Goal: Information Seeking & Learning: Compare options

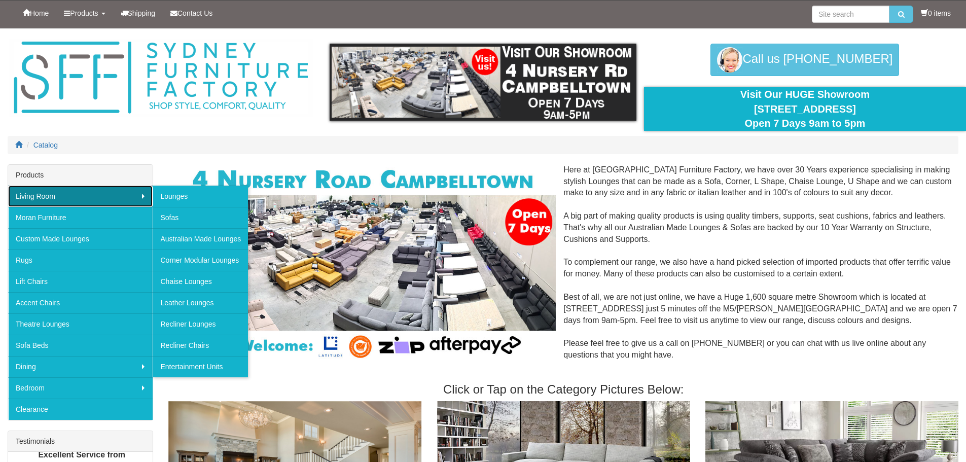
click at [87, 197] on link "Living Room" at bounding box center [80, 196] width 145 height 21
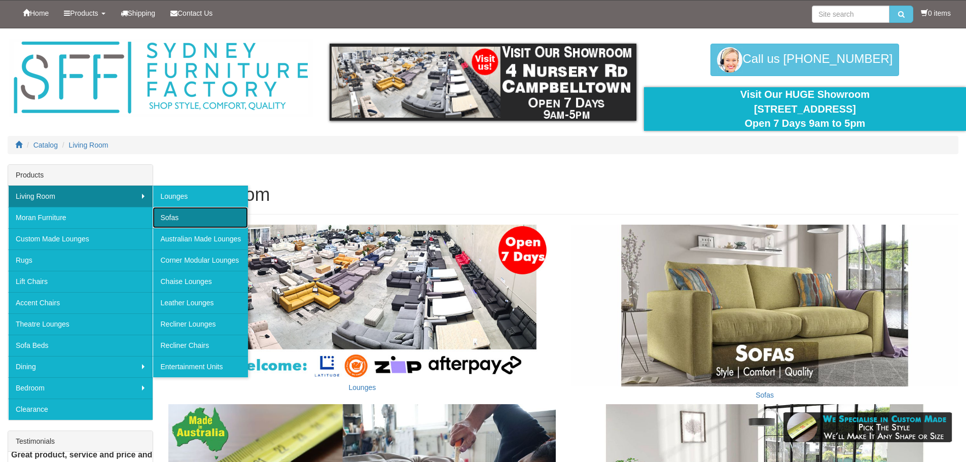
click at [179, 213] on link "Sofas" at bounding box center [200, 217] width 95 height 21
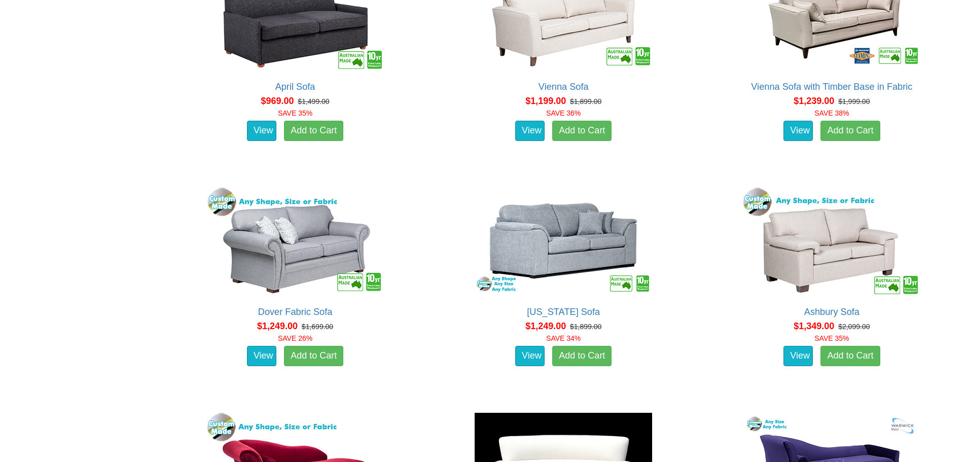
scroll to position [964, 0]
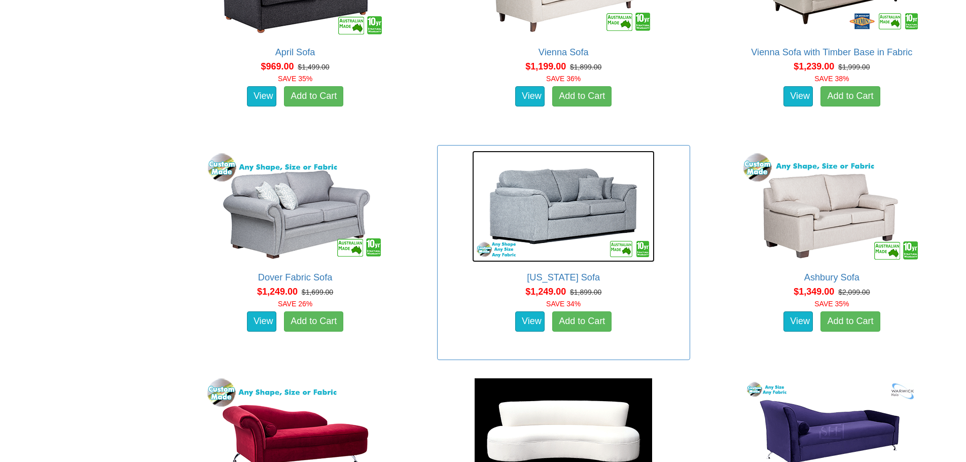
click at [562, 229] on img at bounding box center [563, 207] width 183 height 112
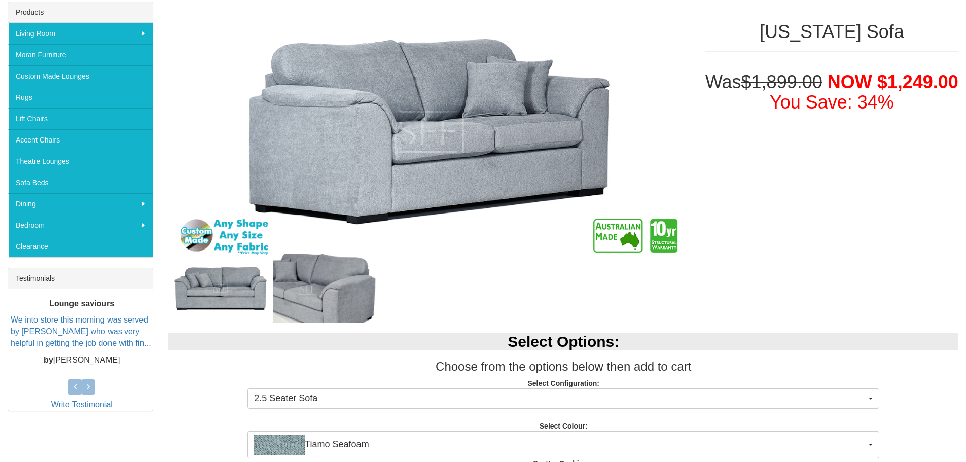
scroll to position [152, 0]
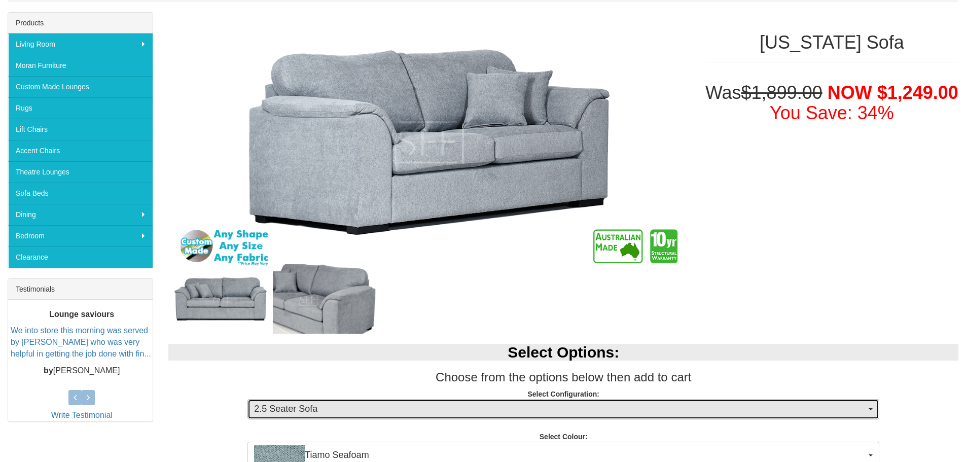
click at [436, 409] on span "2.5 Seater Sofa" at bounding box center [560, 409] width 612 height 13
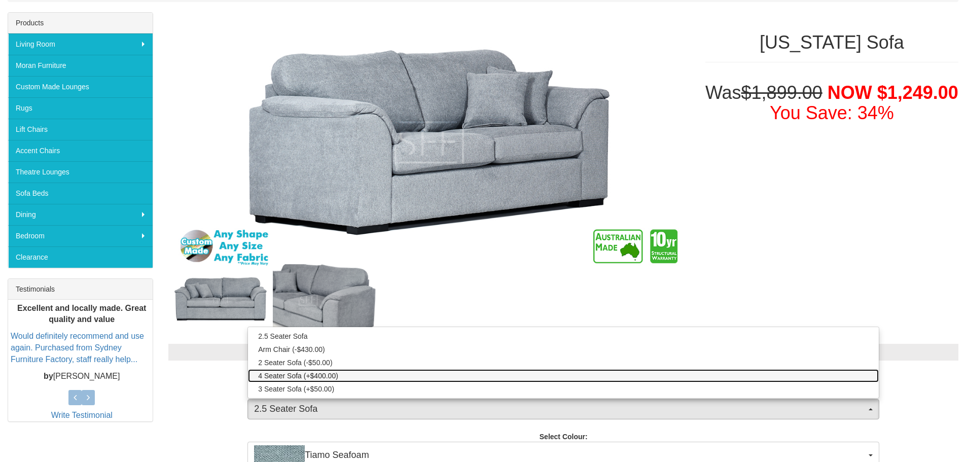
click at [331, 374] on span "4 Seater Sofa (+$400.00)" at bounding box center [298, 376] width 80 height 10
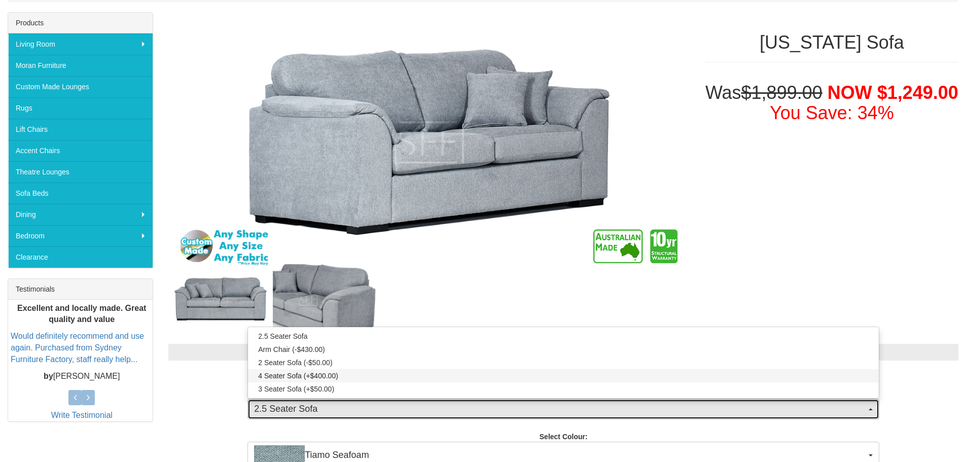
select select "457"
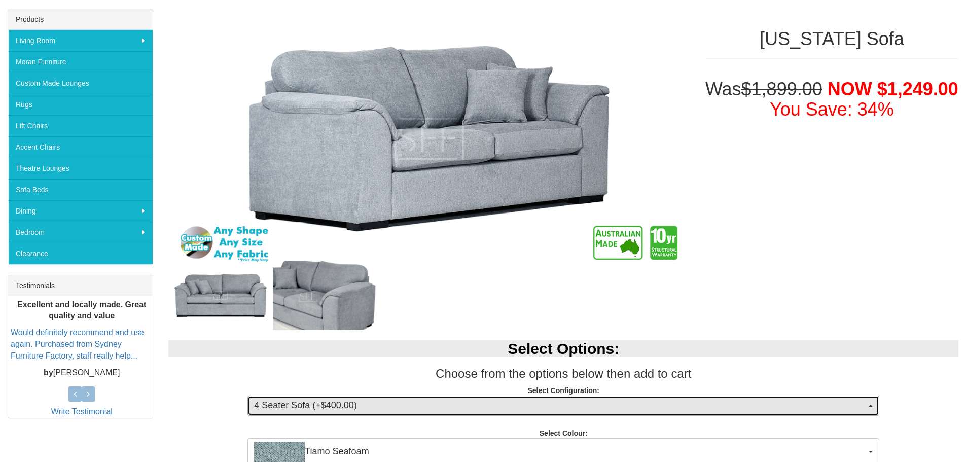
scroll to position [51, 0]
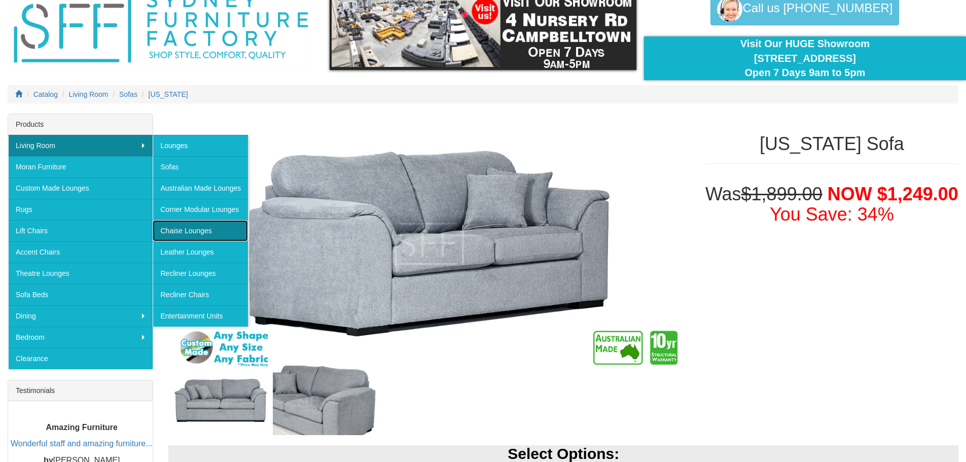
click at [205, 234] on link "Chaise Lounges" at bounding box center [200, 230] width 95 height 21
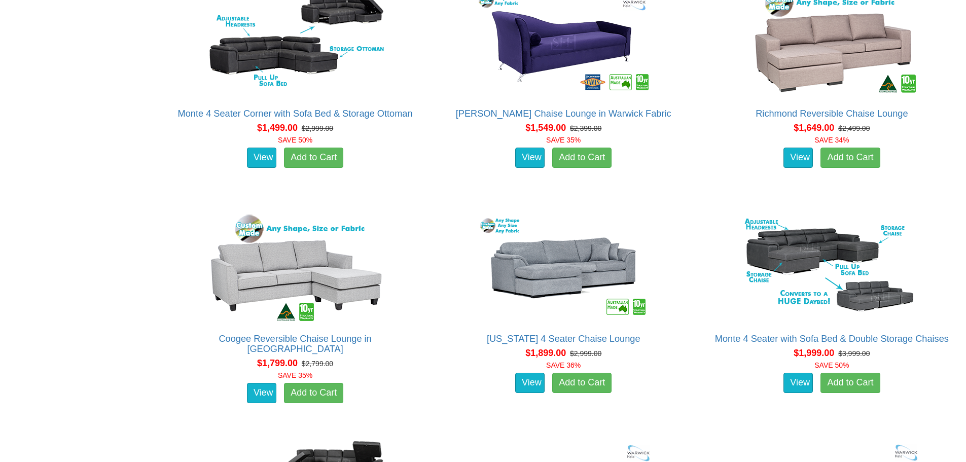
scroll to position [913, 0]
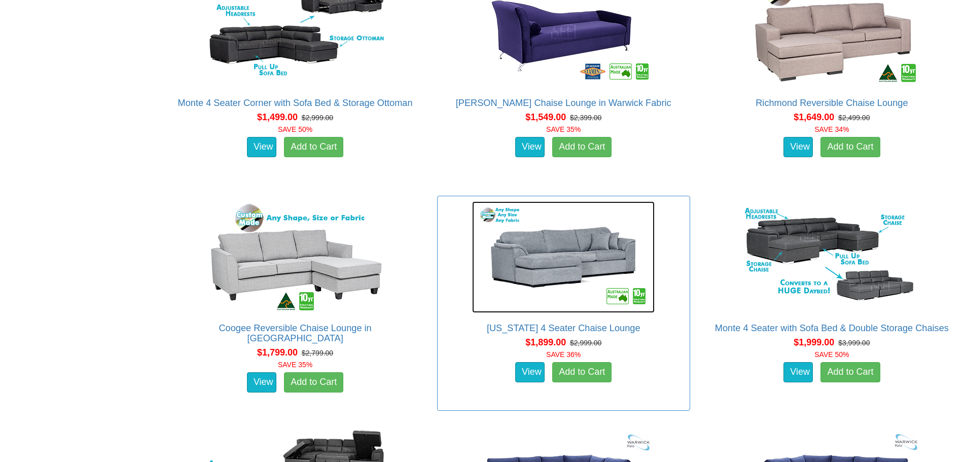
click at [522, 271] on img at bounding box center [563, 257] width 183 height 112
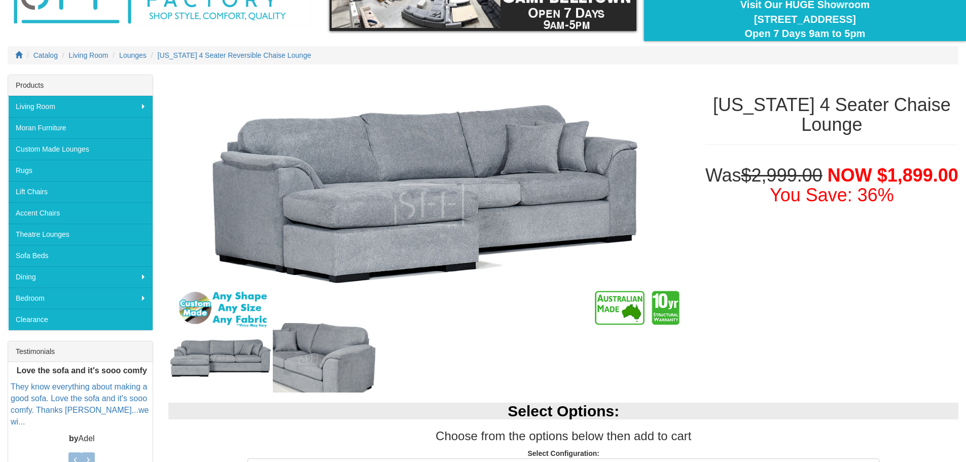
scroll to position [51, 0]
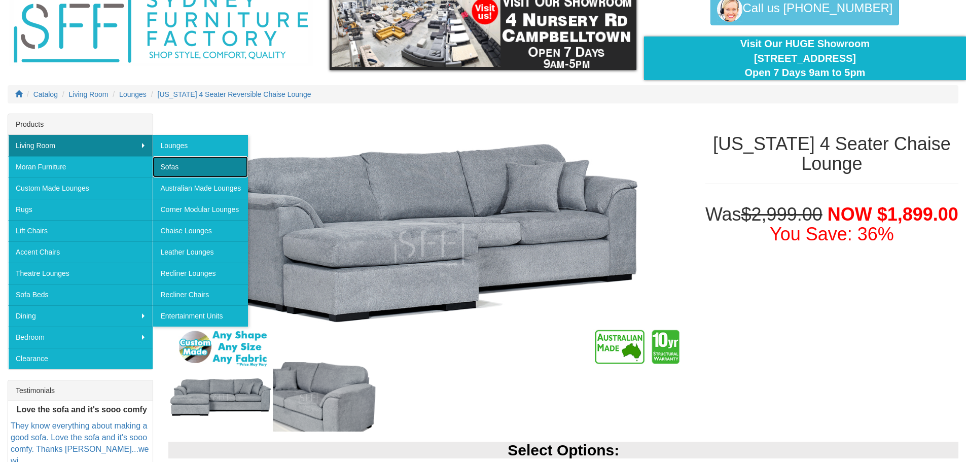
click at [178, 164] on link "Sofas" at bounding box center [200, 166] width 95 height 21
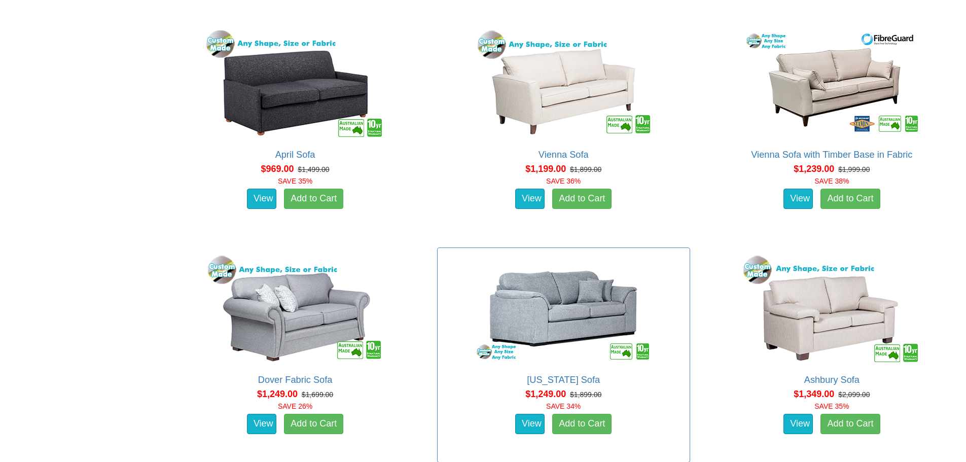
scroll to position [862, 0]
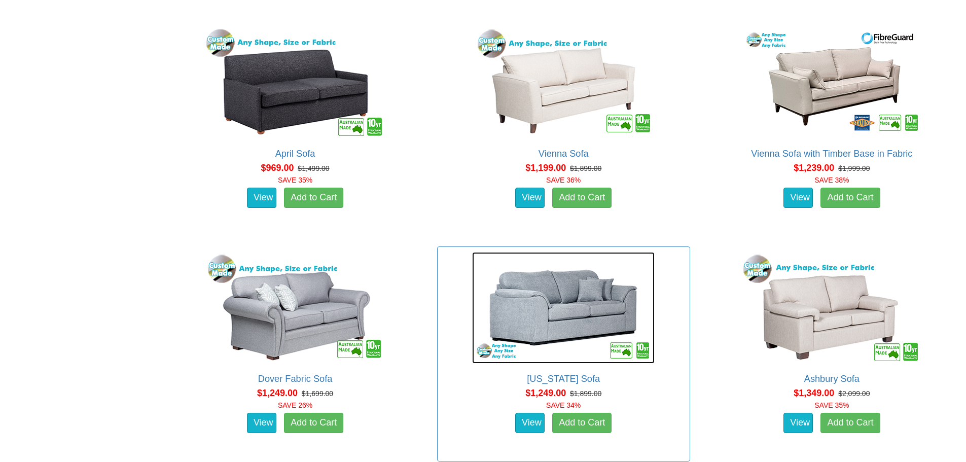
click at [549, 292] on img at bounding box center [563, 308] width 183 height 112
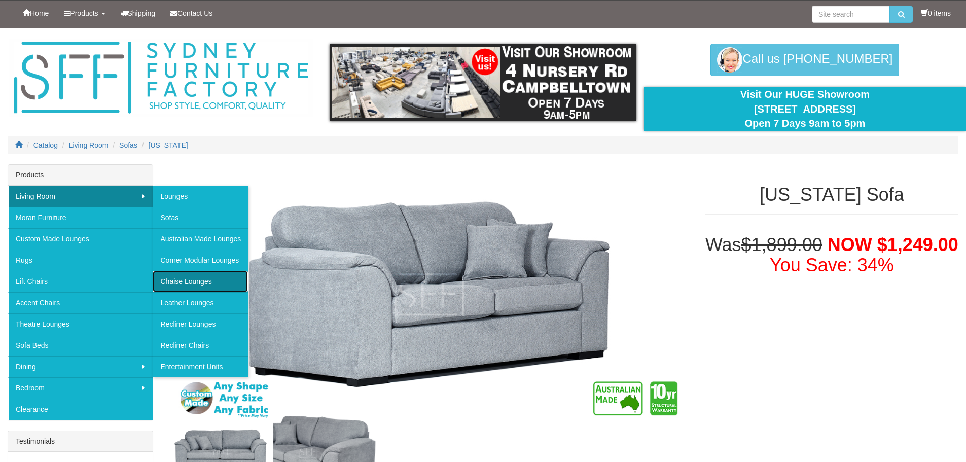
click at [192, 277] on link "Chaise Lounges" at bounding box center [200, 281] width 95 height 21
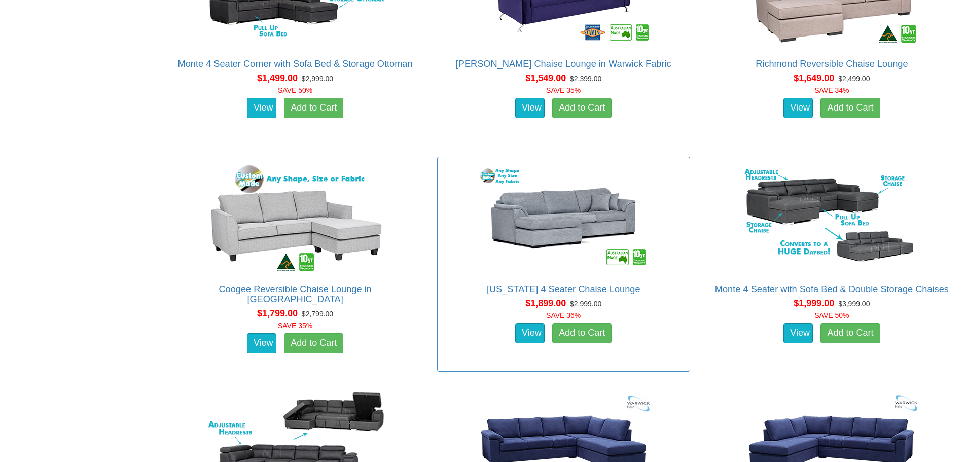
scroll to position [964, 0]
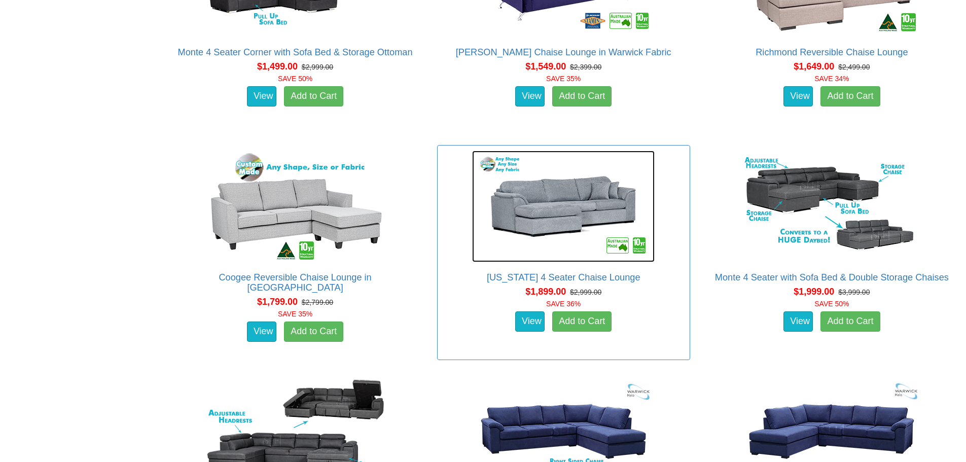
click at [557, 241] on img at bounding box center [563, 207] width 183 height 112
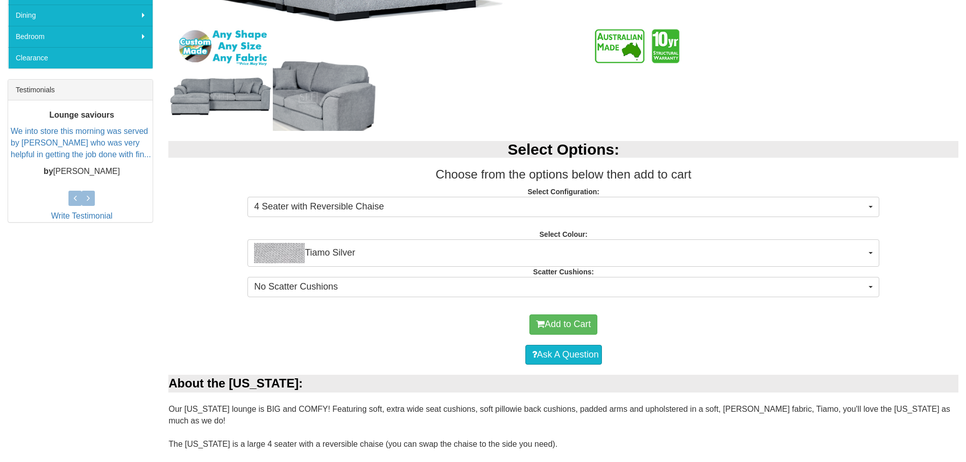
scroll to position [355, 0]
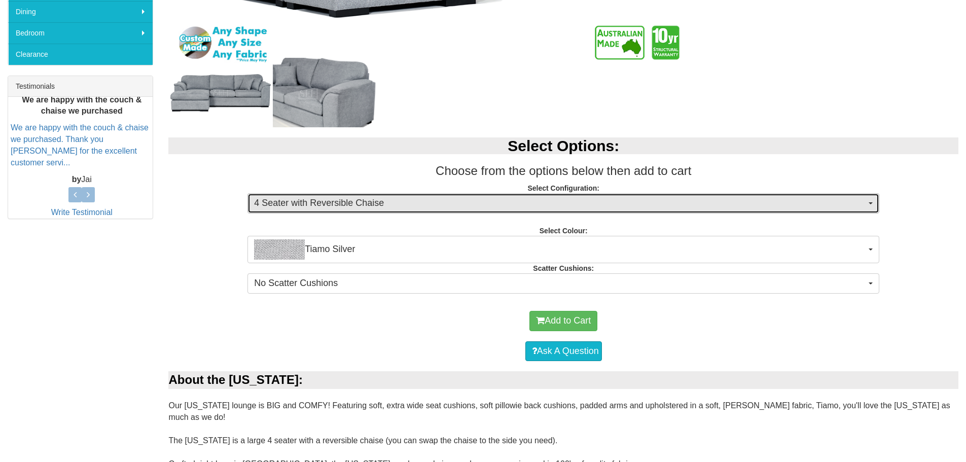
click at [429, 204] on span "4 Seater with Reversible Chaise" at bounding box center [560, 203] width 612 height 13
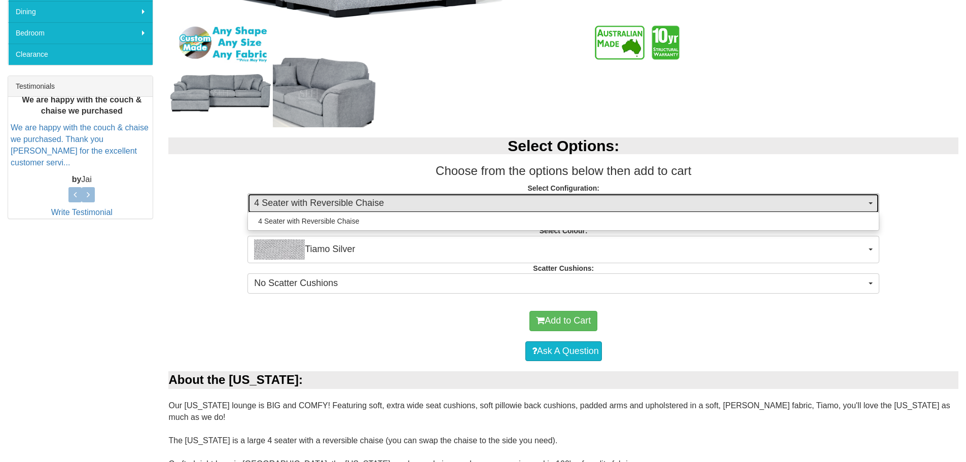
click at [429, 204] on span "4 Seater with Reversible Chaise" at bounding box center [560, 203] width 612 height 13
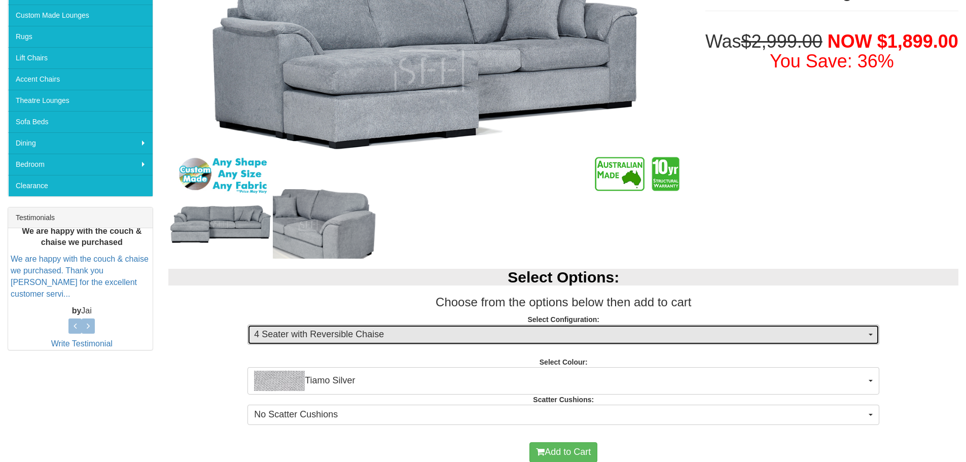
scroll to position [51, 0]
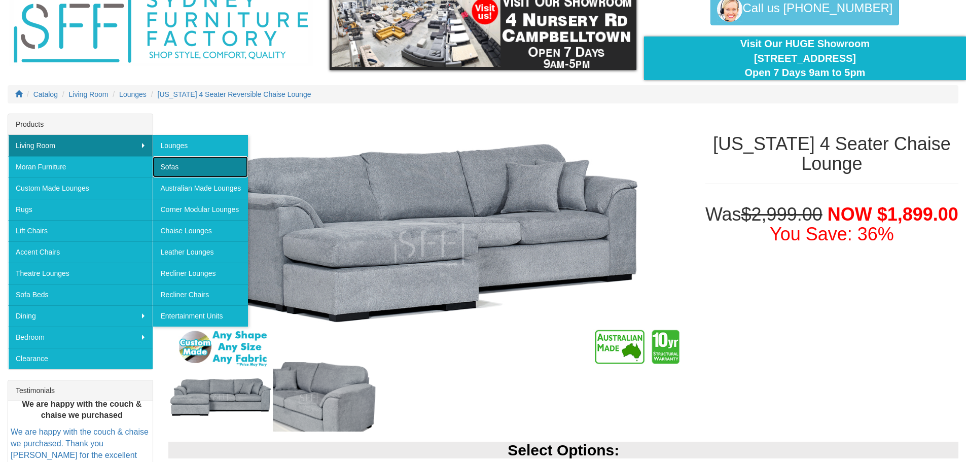
click at [180, 164] on link "Sofas" at bounding box center [200, 166] width 95 height 21
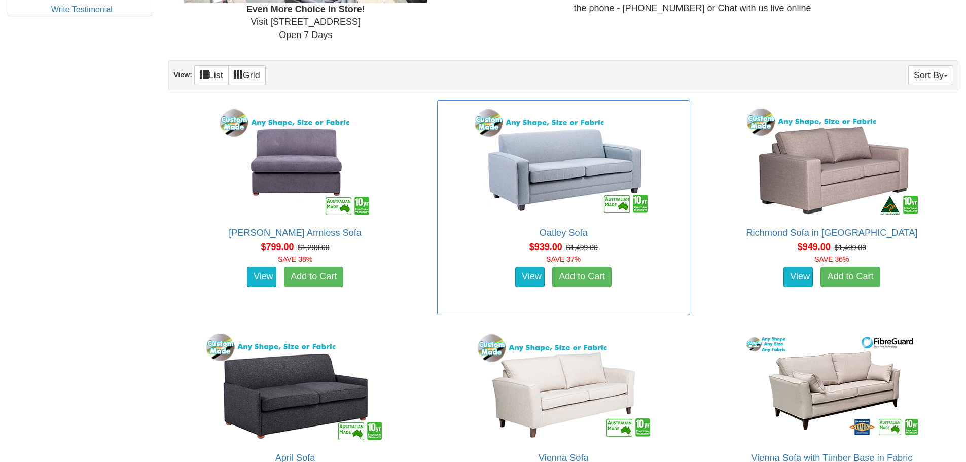
scroll to position [913, 0]
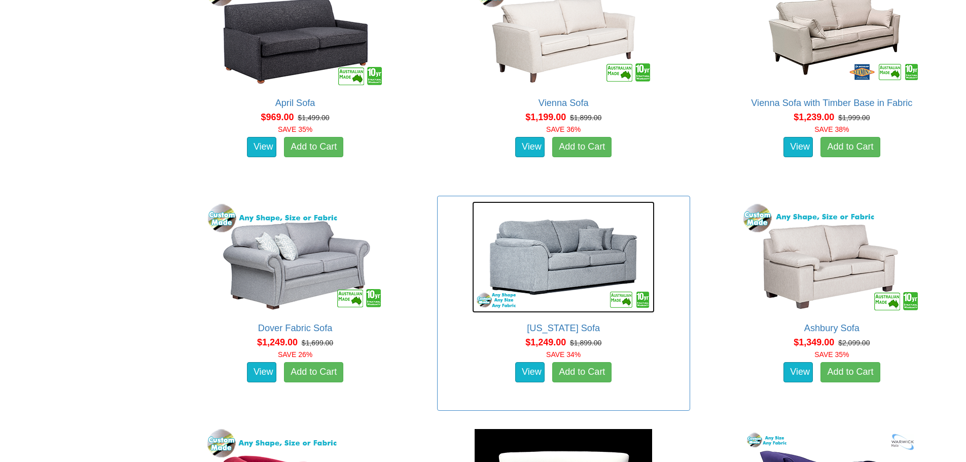
click at [543, 259] on img at bounding box center [563, 257] width 183 height 112
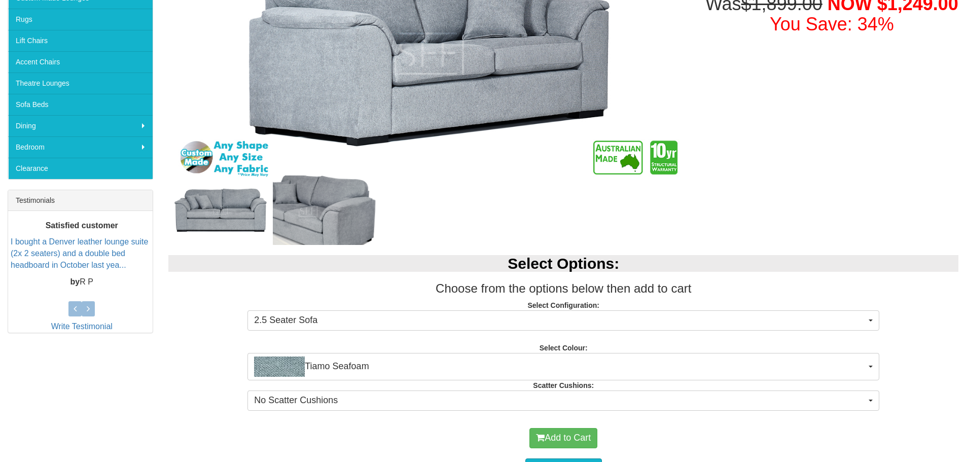
scroll to position [254, 0]
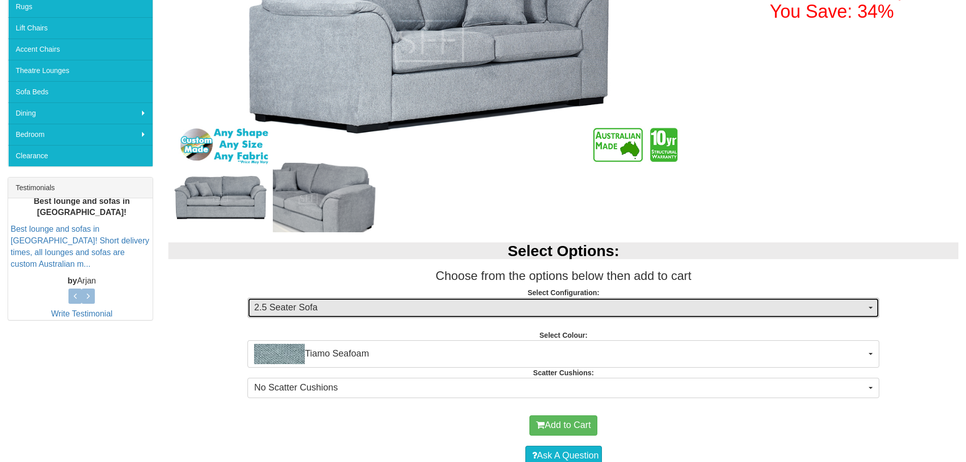
click at [511, 311] on span "2.5 Seater Sofa" at bounding box center [560, 307] width 612 height 13
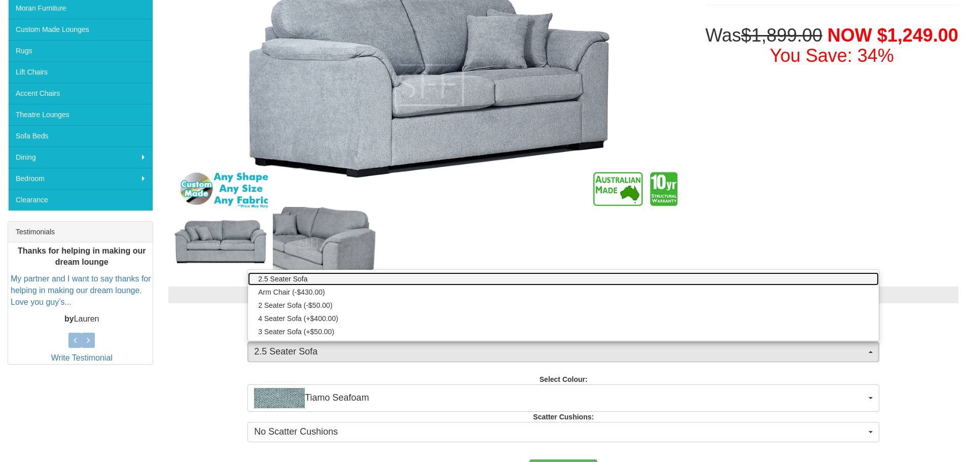
scroll to position [152, 0]
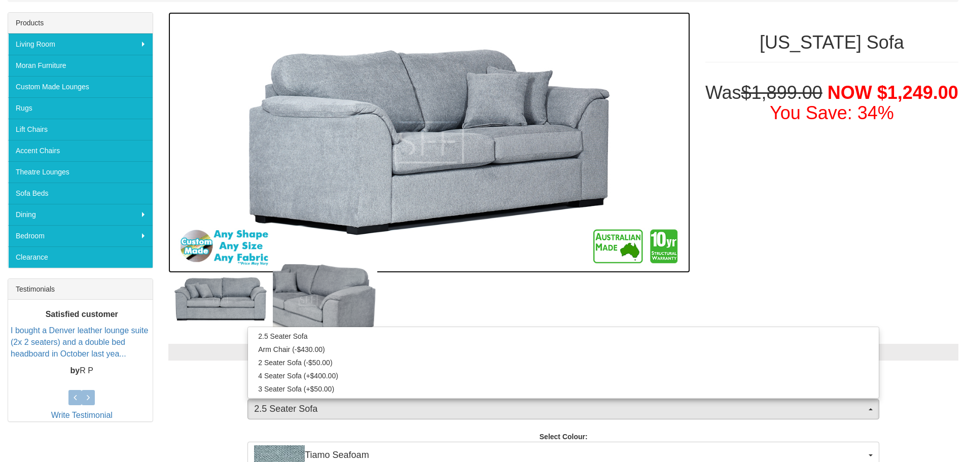
click at [444, 267] on img at bounding box center [428, 142] width 521 height 261
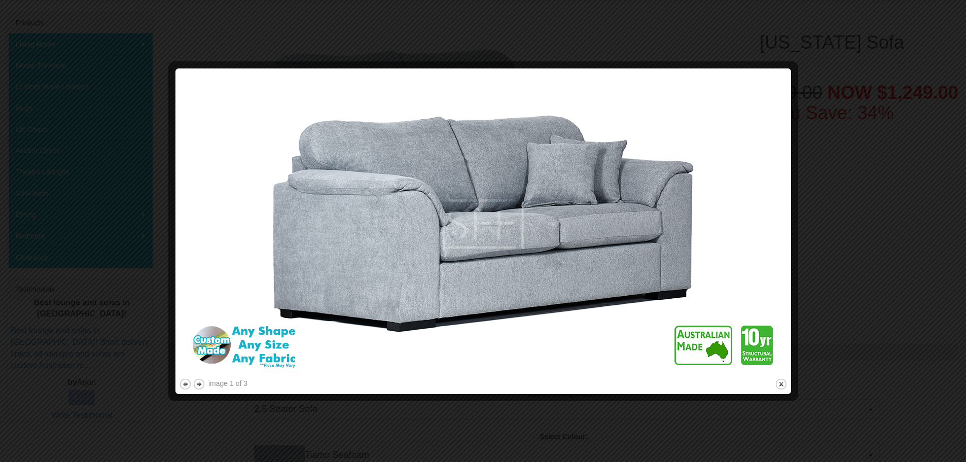
click at [322, 40] on div at bounding box center [483, 231] width 966 height 462
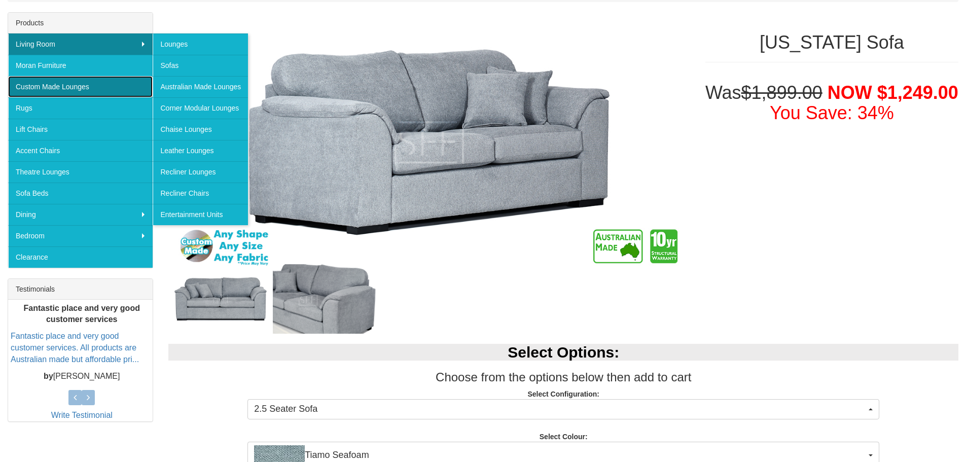
click at [73, 83] on link "Custom Made Lounges" at bounding box center [80, 86] width 145 height 21
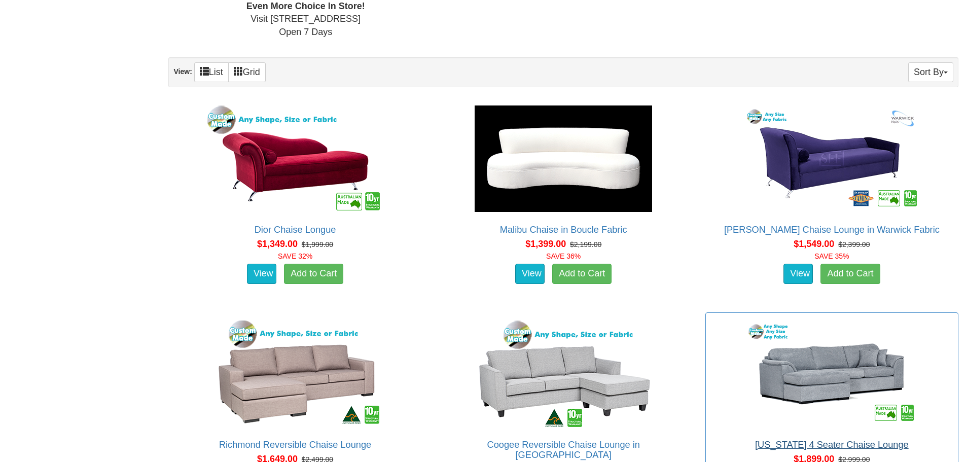
scroll to position [710, 0]
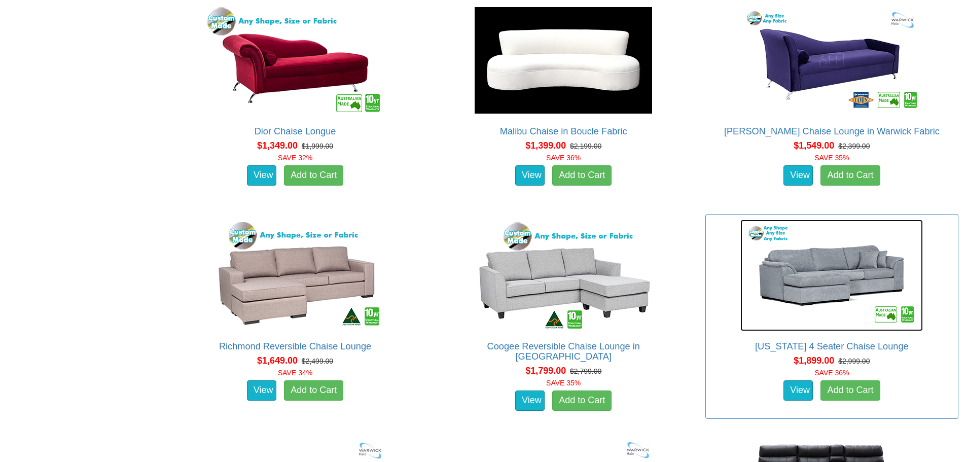
click at [820, 297] on img at bounding box center [832, 276] width 183 height 112
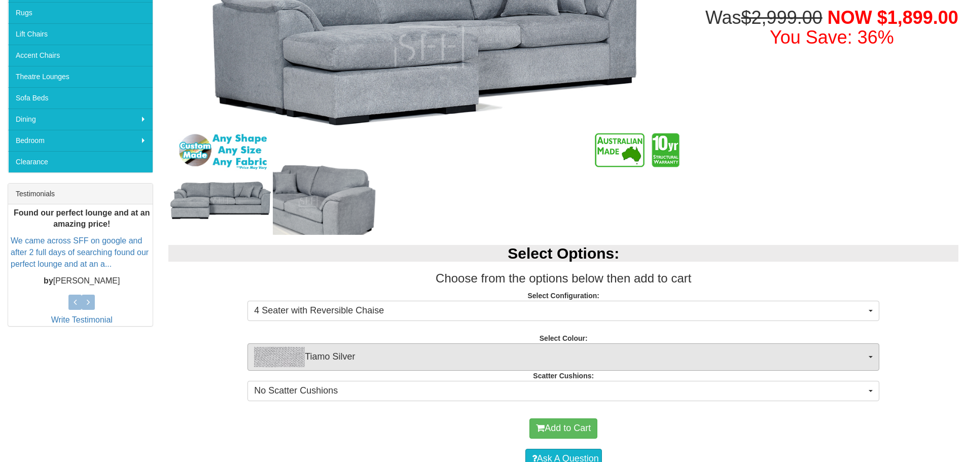
scroll to position [254, 0]
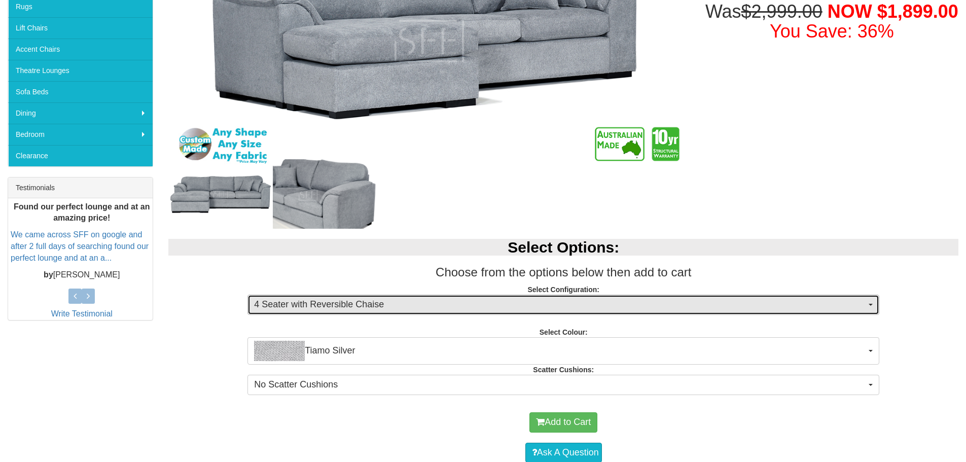
click at [446, 306] on span "4 Seater with Reversible Chaise" at bounding box center [560, 304] width 612 height 13
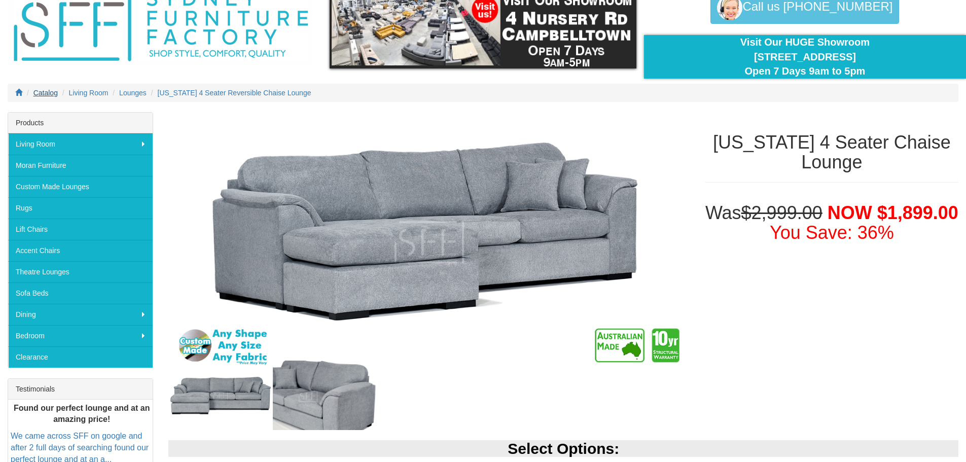
scroll to position [51, 0]
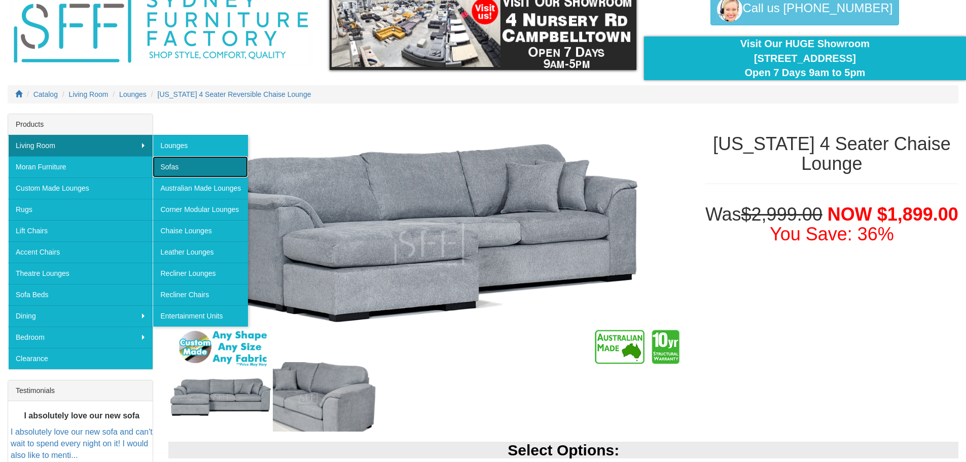
click at [168, 163] on link "Sofas" at bounding box center [200, 166] width 95 height 21
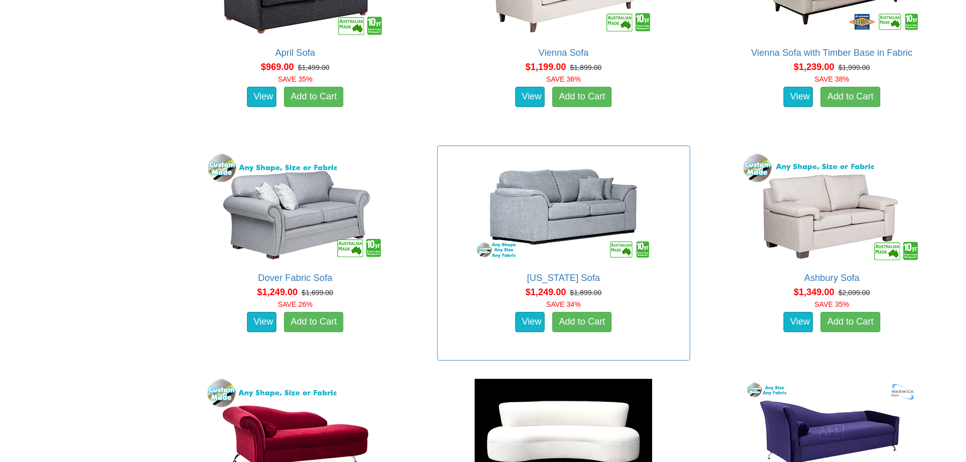
scroll to position [964, 0]
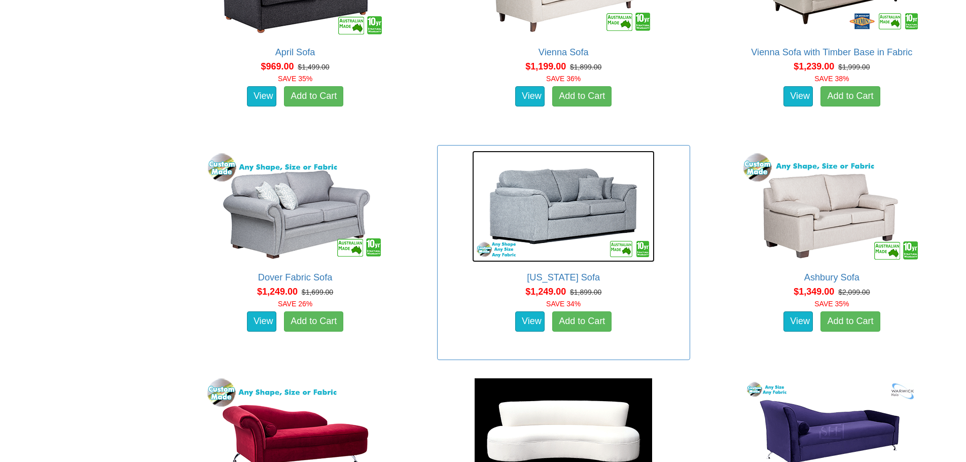
click at [556, 244] on img at bounding box center [563, 207] width 183 height 112
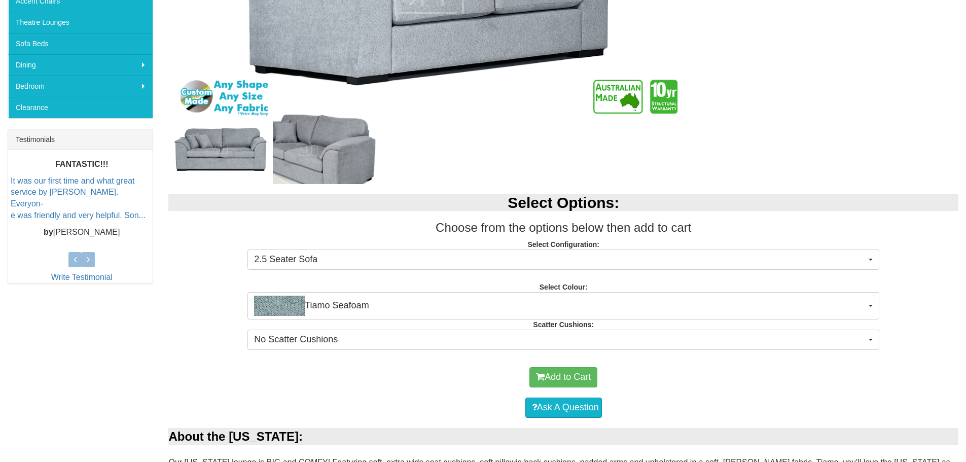
scroll to position [457, 0]
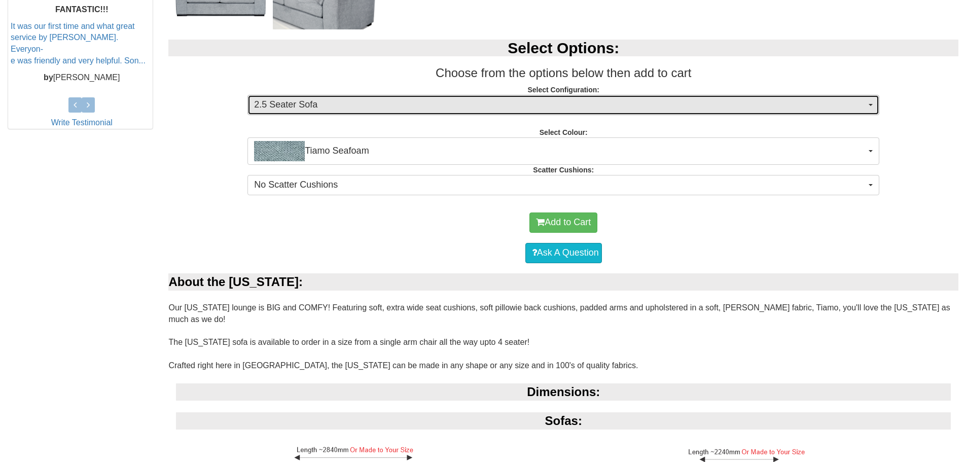
click at [391, 103] on span "2.5 Seater Sofa" at bounding box center [560, 104] width 612 height 13
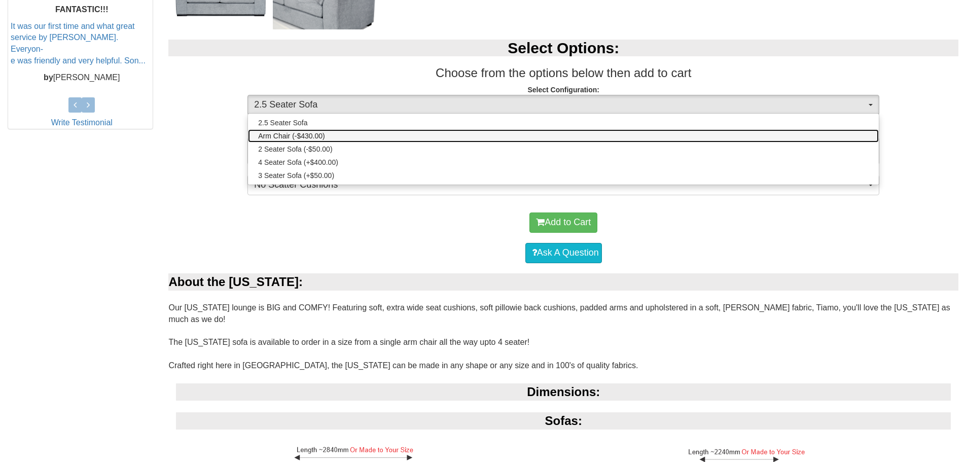
click at [310, 134] on span "Arm Chair (-$430.00)" at bounding box center [291, 136] width 67 height 10
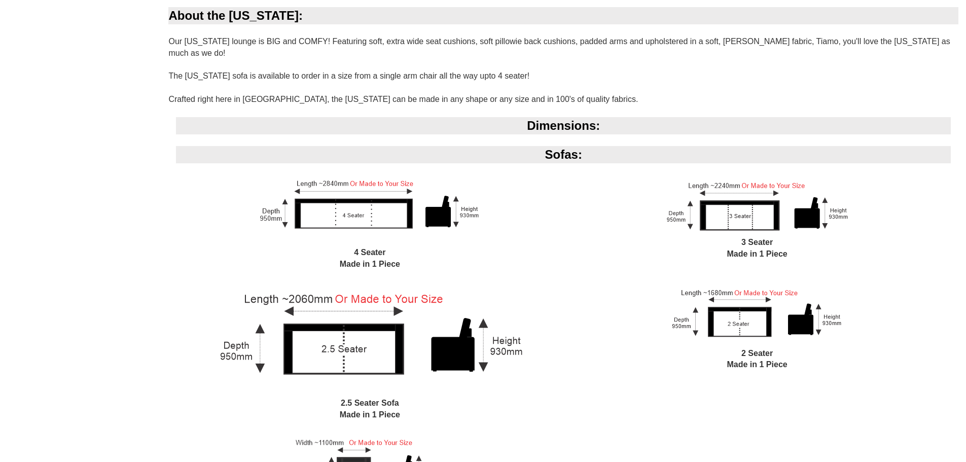
scroll to position [710, 0]
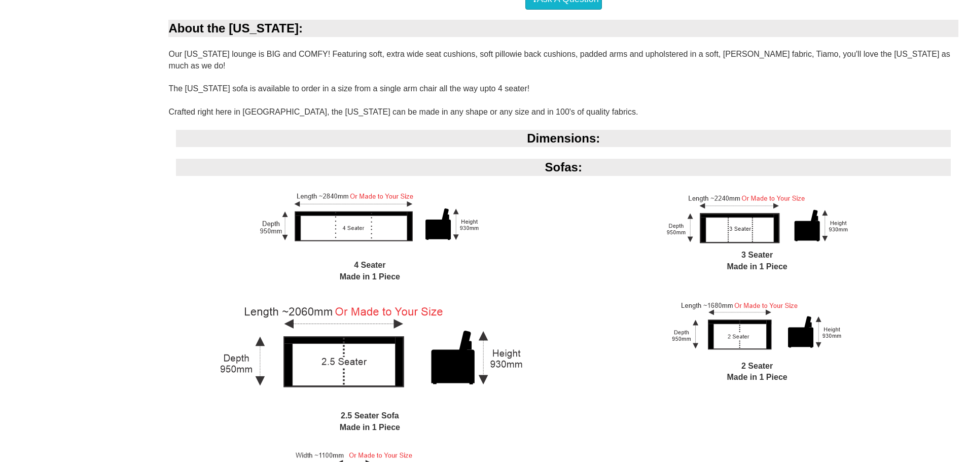
click at [753, 295] on img at bounding box center [758, 328] width 184 height 66
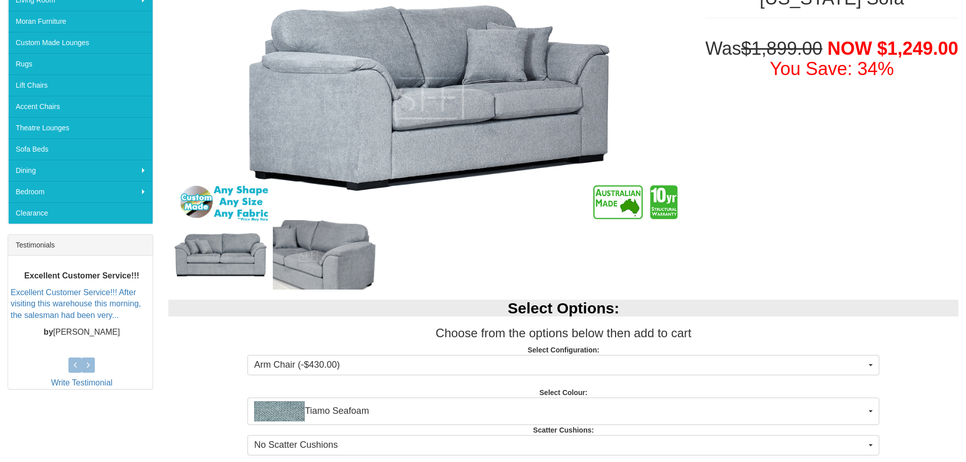
scroll to position [304, 0]
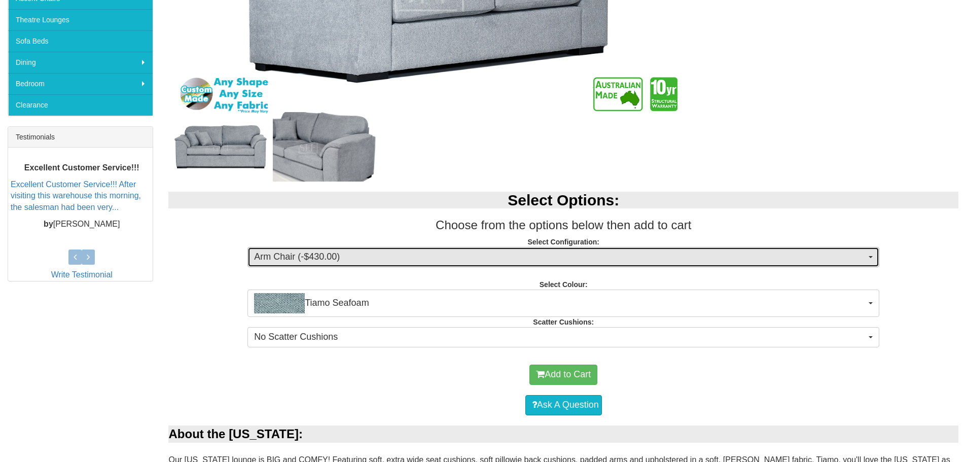
click at [408, 260] on span "Arm Chair (-$430.00)" at bounding box center [560, 257] width 612 height 13
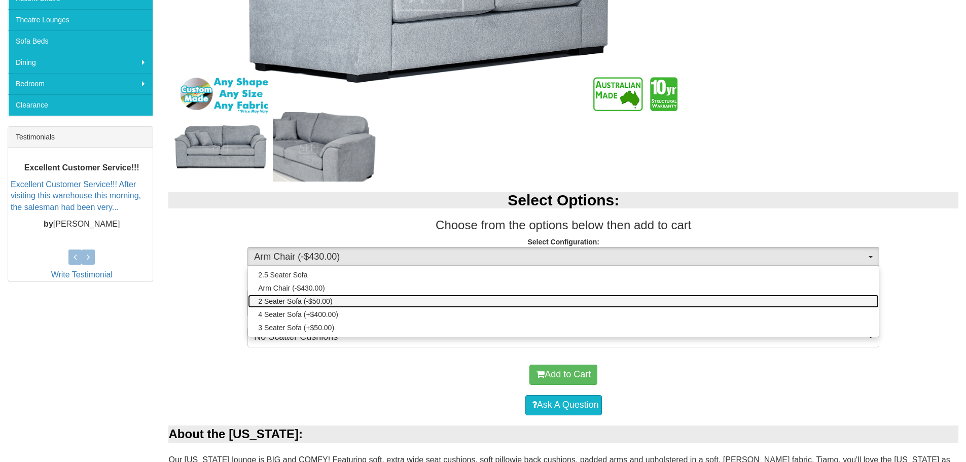
click at [313, 303] on span "2 Seater Sofa (-$50.00)" at bounding box center [295, 301] width 74 height 10
select select "10"
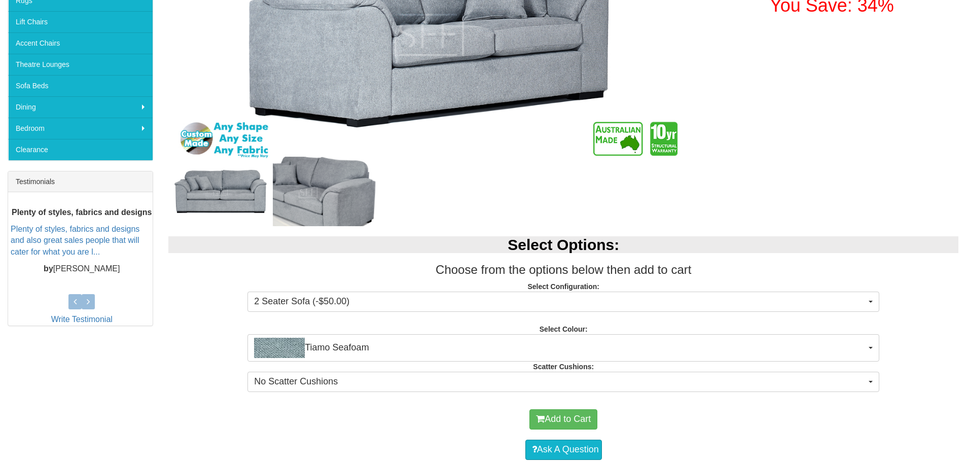
scroll to position [355, 0]
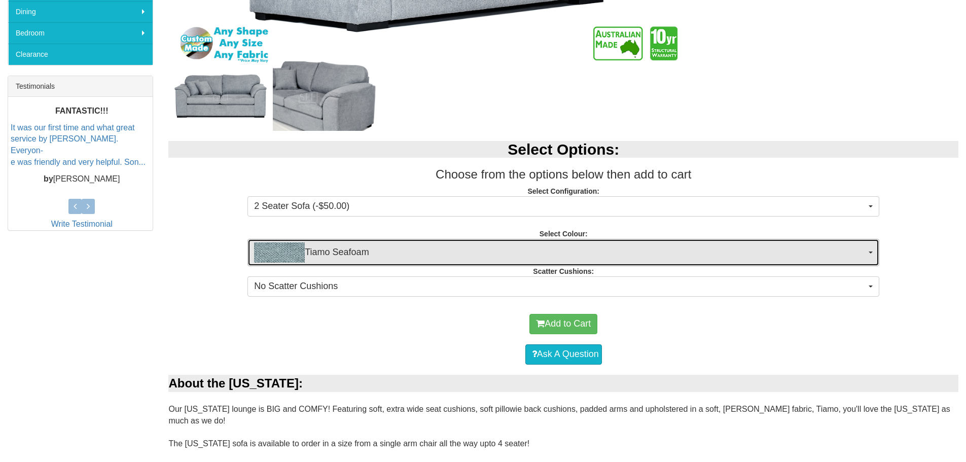
click at [678, 248] on span "Tiamo Seafoam" at bounding box center [560, 252] width 612 height 20
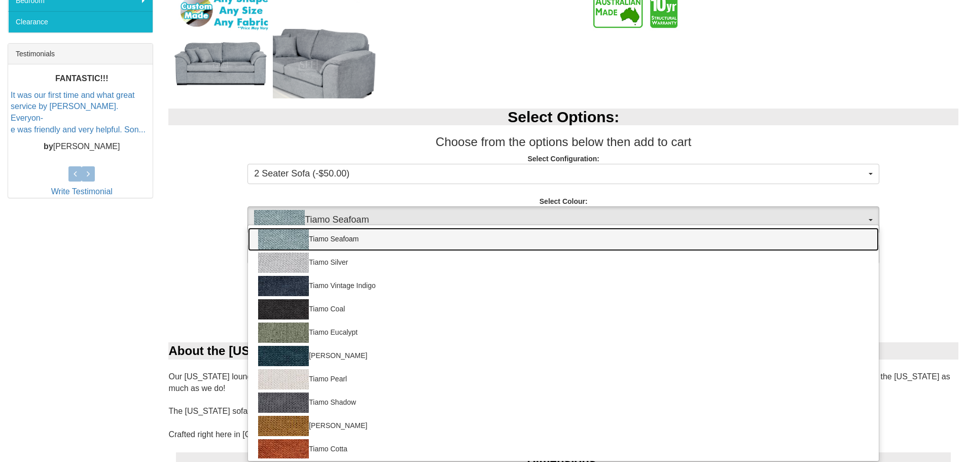
scroll to position [406, 0]
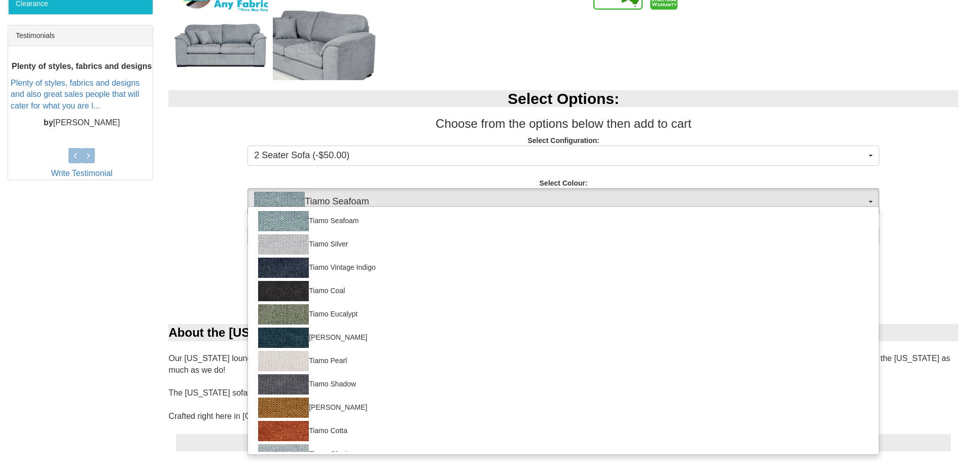
click at [204, 233] on div "Select Options: Choose from the options below then add to cart Select Configura…" at bounding box center [564, 166] width 806 height 173
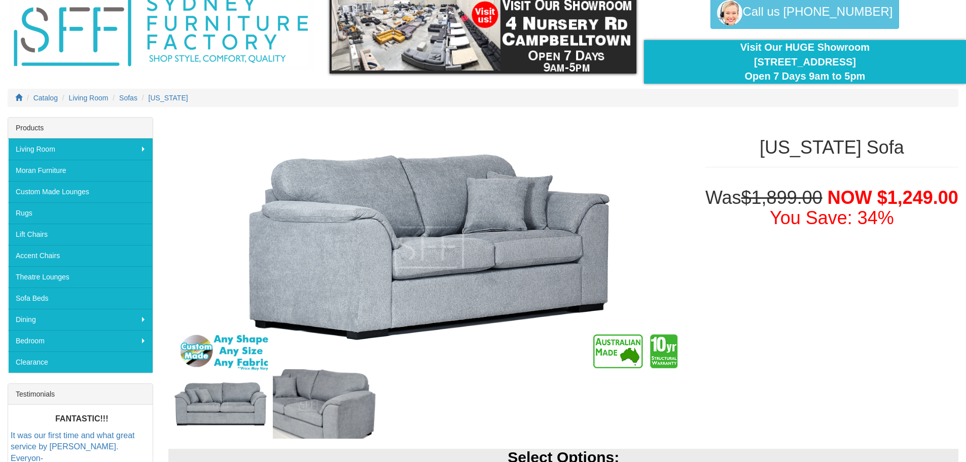
scroll to position [0, 0]
